Goal: Task Accomplishment & Management: Manage account settings

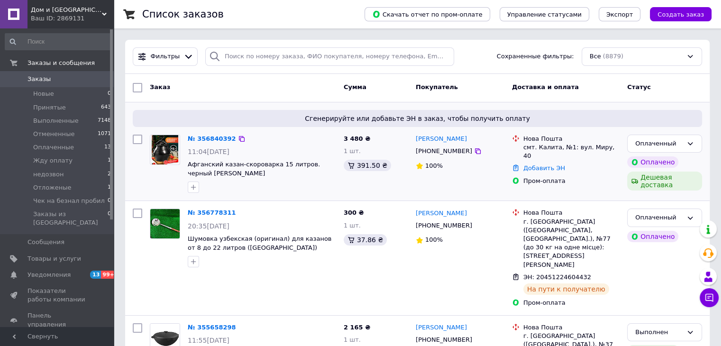
click at [436, 153] on div "[PHONE_NUMBER]" at bounding box center [444, 151] width 60 height 12
click at [490, 156] on div "[PHONE_NUMBER]" at bounding box center [460, 151] width 90 height 10
click at [483, 162] on div "100%" at bounding box center [459, 166] width 89 height 9
click at [474, 152] on icon at bounding box center [478, 151] width 8 height 8
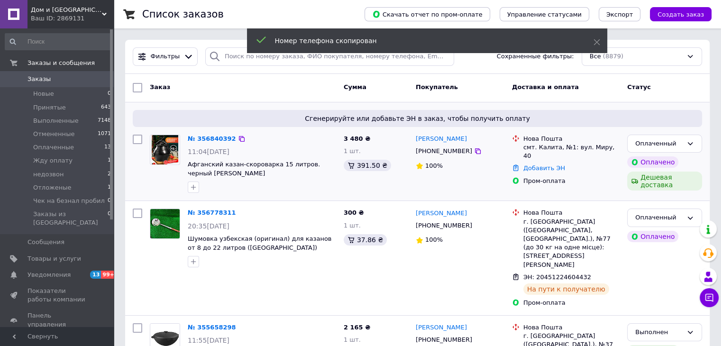
click at [491, 164] on div "100%" at bounding box center [459, 166] width 89 height 9
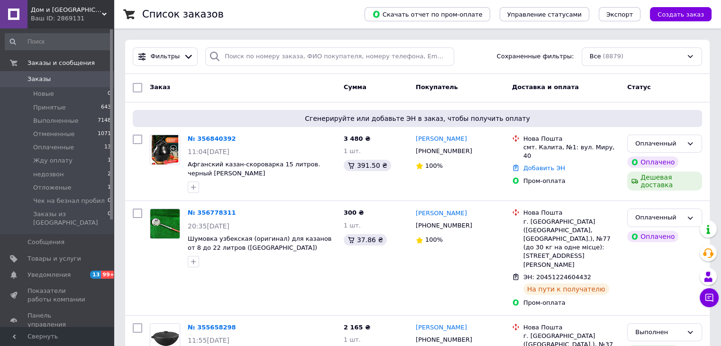
click at [53, 82] on span "Заказы" at bounding box center [57, 79] width 60 height 9
click at [434, 152] on div "[PHONE_NUMBER]" at bounding box center [444, 151] width 60 height 12
copy div "380966624665"
click at [447, 151] on div "[PHONE_NUMBER]" at bounding box center [444, 151] width 60 height 12
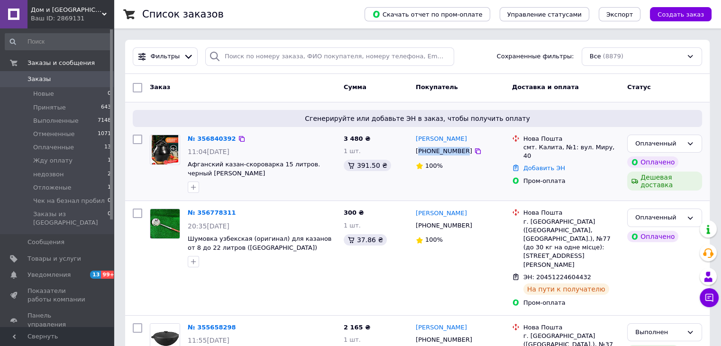
click at [447, 151] on div "[PHONE_NUMBER]" at bounding box center [444, 151] width 60 height 12
drag, startPoint x: 471, startPoint y: 139, endPoint x: 415, endPoint y: 137, distance: 56.4
click at [415, 137] on div "[PERSON_NAME]" at bounding box center [460, 139] width 90 height 11
copy link "[PERSON_NAME]"
drag, startPoint x: 480, startPoint y: 141, endPoint x: 466, endPoint y: 139, distance: 14.8
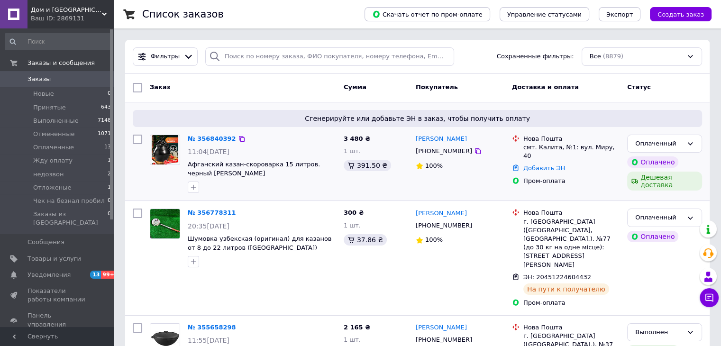
click at [480, 141] on div "[PERSON_NAME]" at bounding box center [460, 139] width 90 height 11
drag, startPoint x: 463, startPoint y: 139, endPoint x: 414, endPoint y: 142, distance: 49.3
click at [414, 142] on div "олександр кудін +380966624665 100%" at bounding box center [460, 164] width 96 height 66
copy link "[PERSON_NAME]"
click at [441, 152] on div "[PHONE_NUMBER]" at bounding box center [444, 151] width 60 height 12
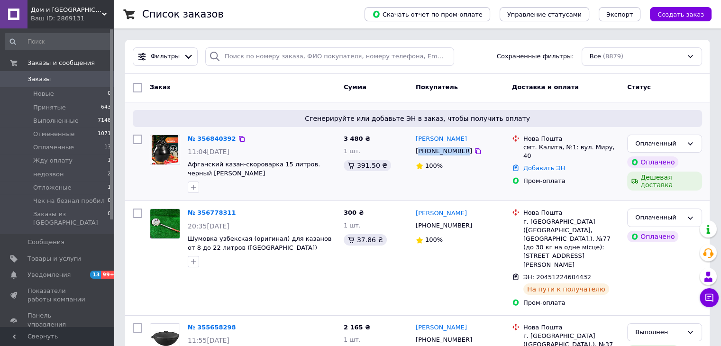
click at [441, 152] on div "[PHONE_NUMBER]" at bounding box center [444, 151] width 60 height 12
copy div "380966624665"
click at [544, 147] on div "смт. Калита, №1: вул. Миру, 40" at bounding box center [571, 151] width 96 height 17
copy div "л"
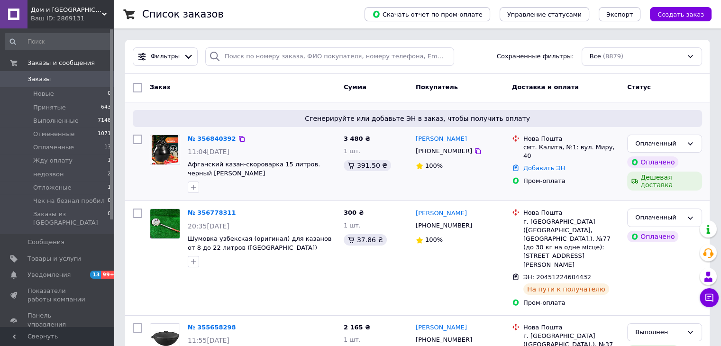
click at [549, 148] on div "смт. Калита, №1: вул. Миру, 40" at bounding box center [571, 151] width 96 height 17
copy div "Калита"
click at [542, 164] on link "Добавить ЭН" at bounding box center [544, 167] width 42 height 7
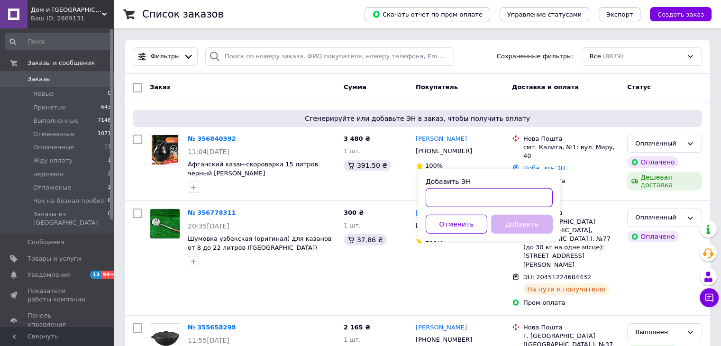
drag, startPoint x: 479, startPoint y: 202, endPoint x: 496, endPoint y: 208, distance: 18.1
click at [479, 202] on input "Добавить ЭН" at bounding box center [488, 197] width 127 height 19
paste input "20451225307217"
type input "20451225307217"
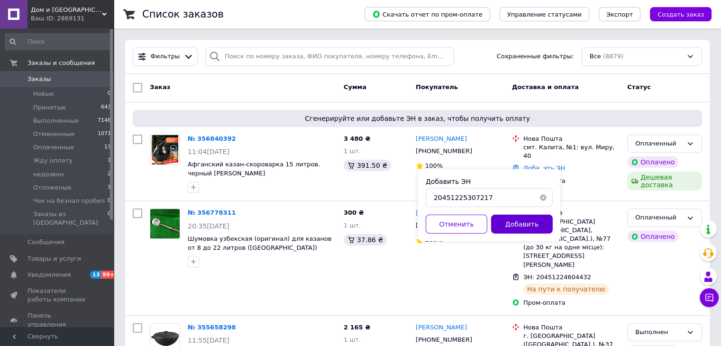
click at [540, 226] on button "Добавить" at bounding box center [522, 224] width 62 height 19
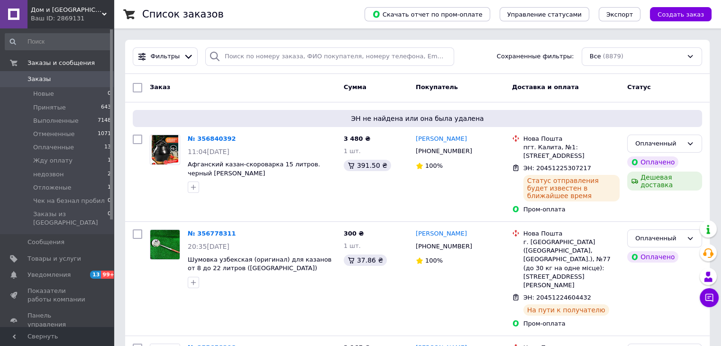
click at [84, 79] on span "Заказы" at bounding box center [57, 79] width 60 height 9
